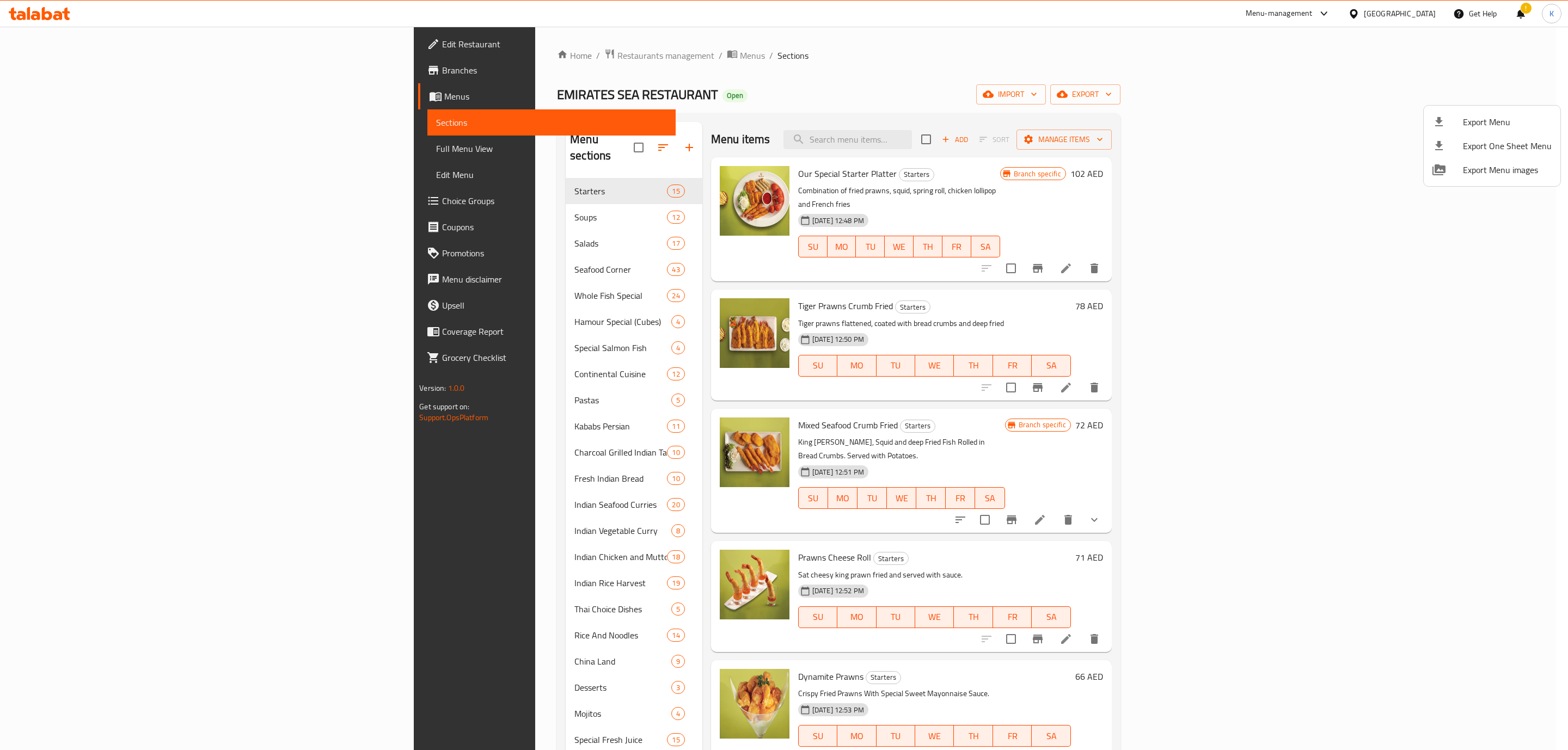
click at [59, 12] on div at bounding box center [784, 375] width 1568 height 750
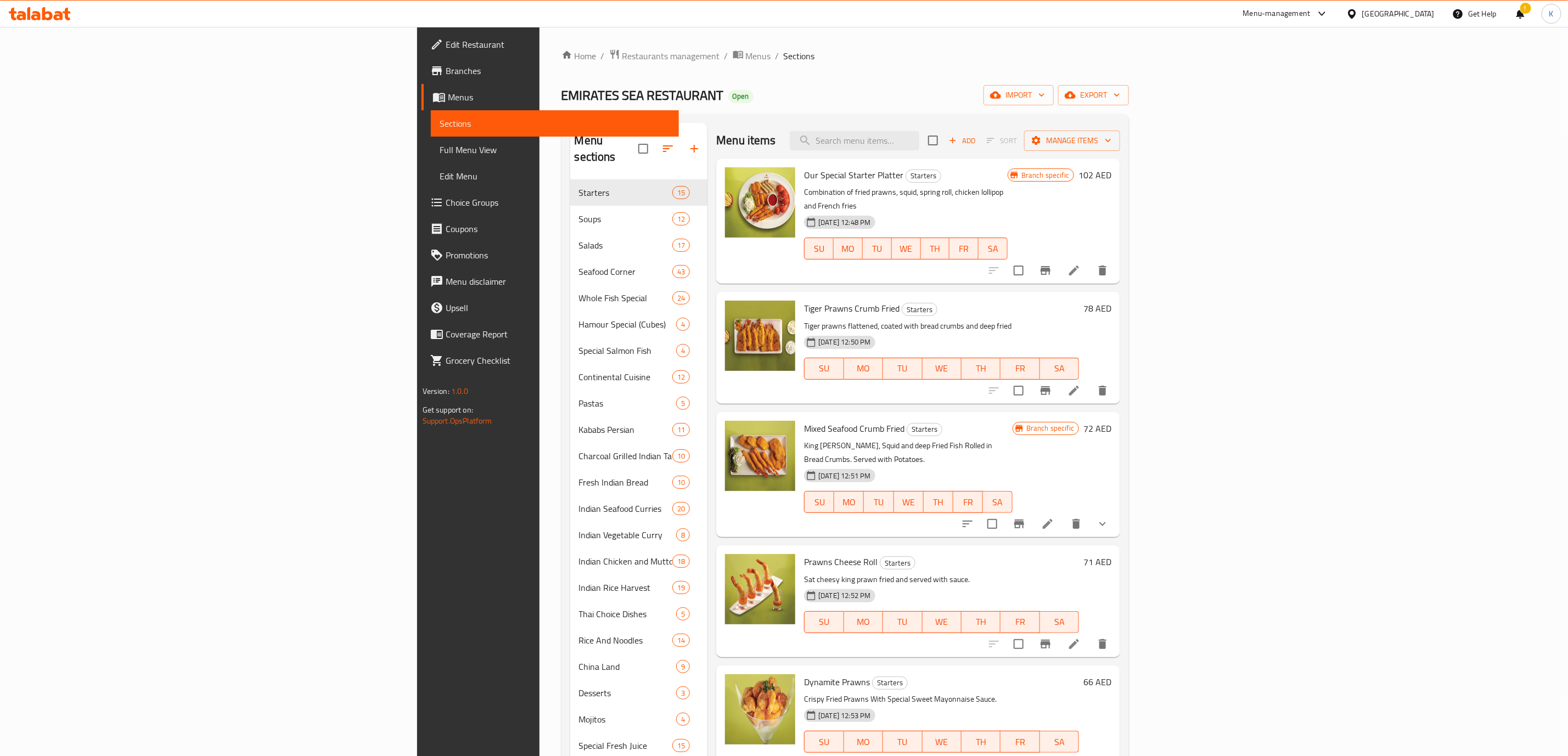
click at [1373, 18] on div "[GEOGRAPHIC_DATA]" at bounding box center [1398, 13] width 72 height 12
click at [1288, 104] on div "[GEOGRAPHIC_DATA]" at bounding box center [1316, 113] width 90 height 25
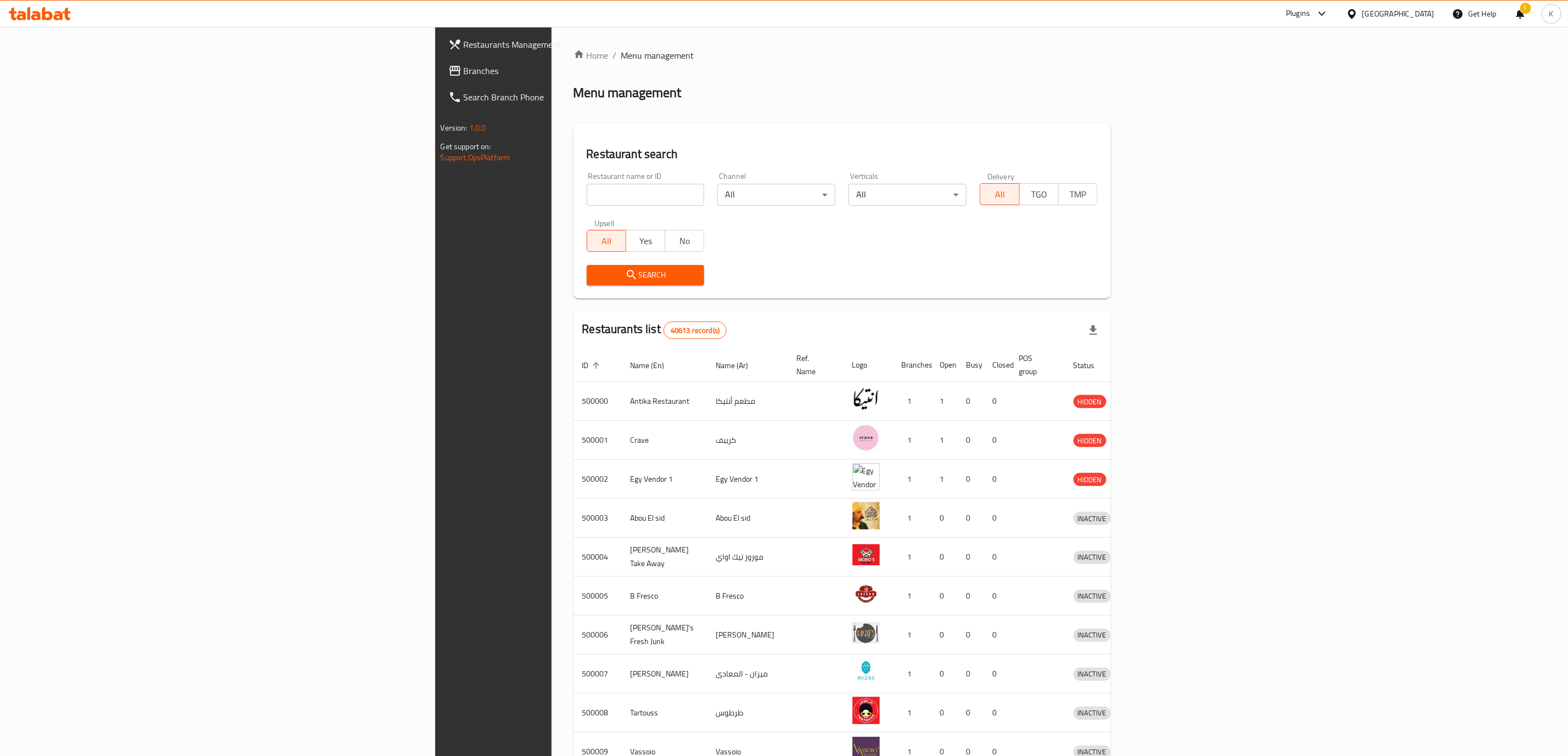
drag, startPoint x: 394, startPoint y: 195, endPoint x: 413, endPoint y: 199, distance: 19.4
click at [587, 195] on input "search" at bounding box center [645, 195] width 118 height 22
paste input "651976"
type input "651976"
click at [595, 275] on span "Search" at bounding box center [645, 275] width 101 height 13
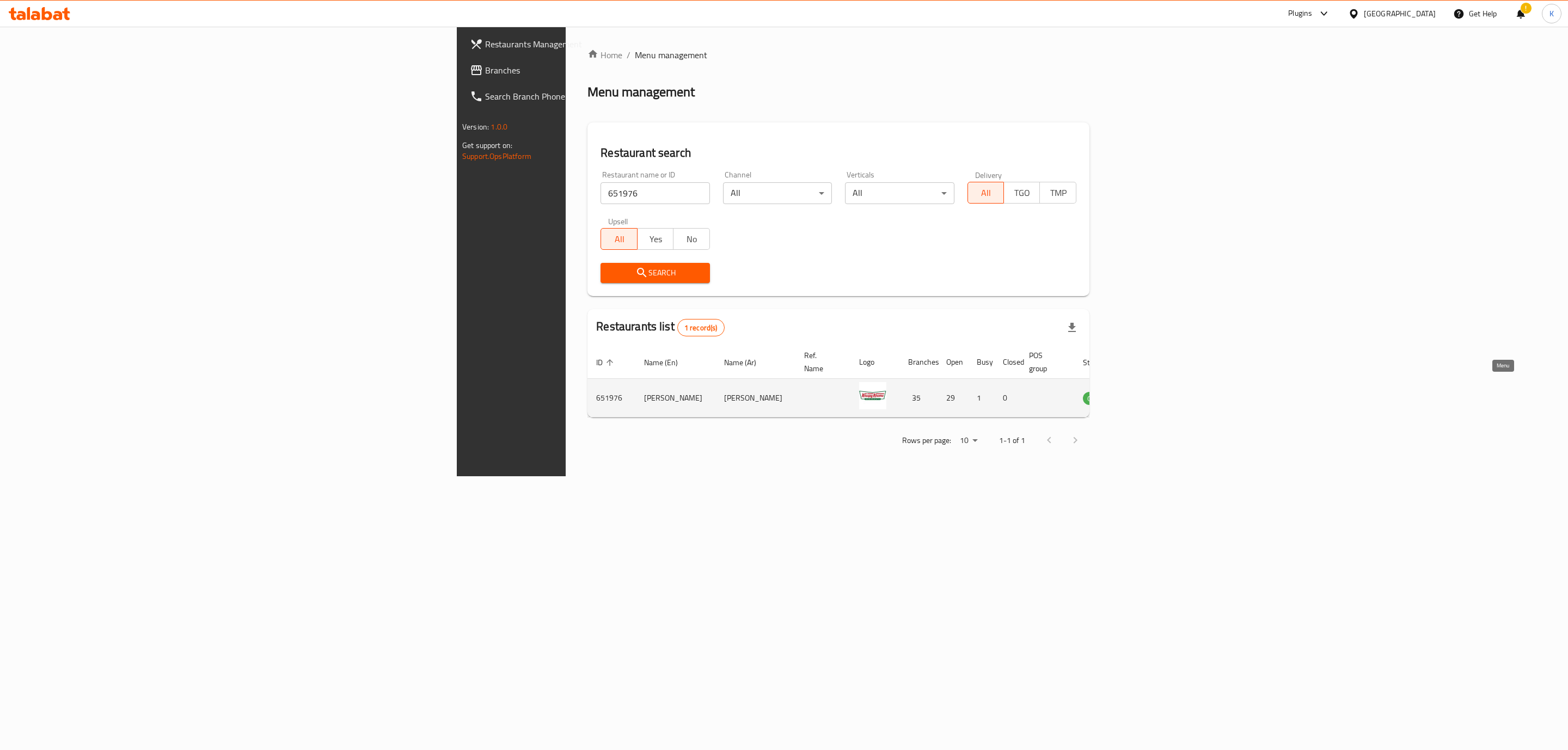
click at [1152, 394] on icon "enhanced table" at bounding box center [1146, 399] width 12 height 9
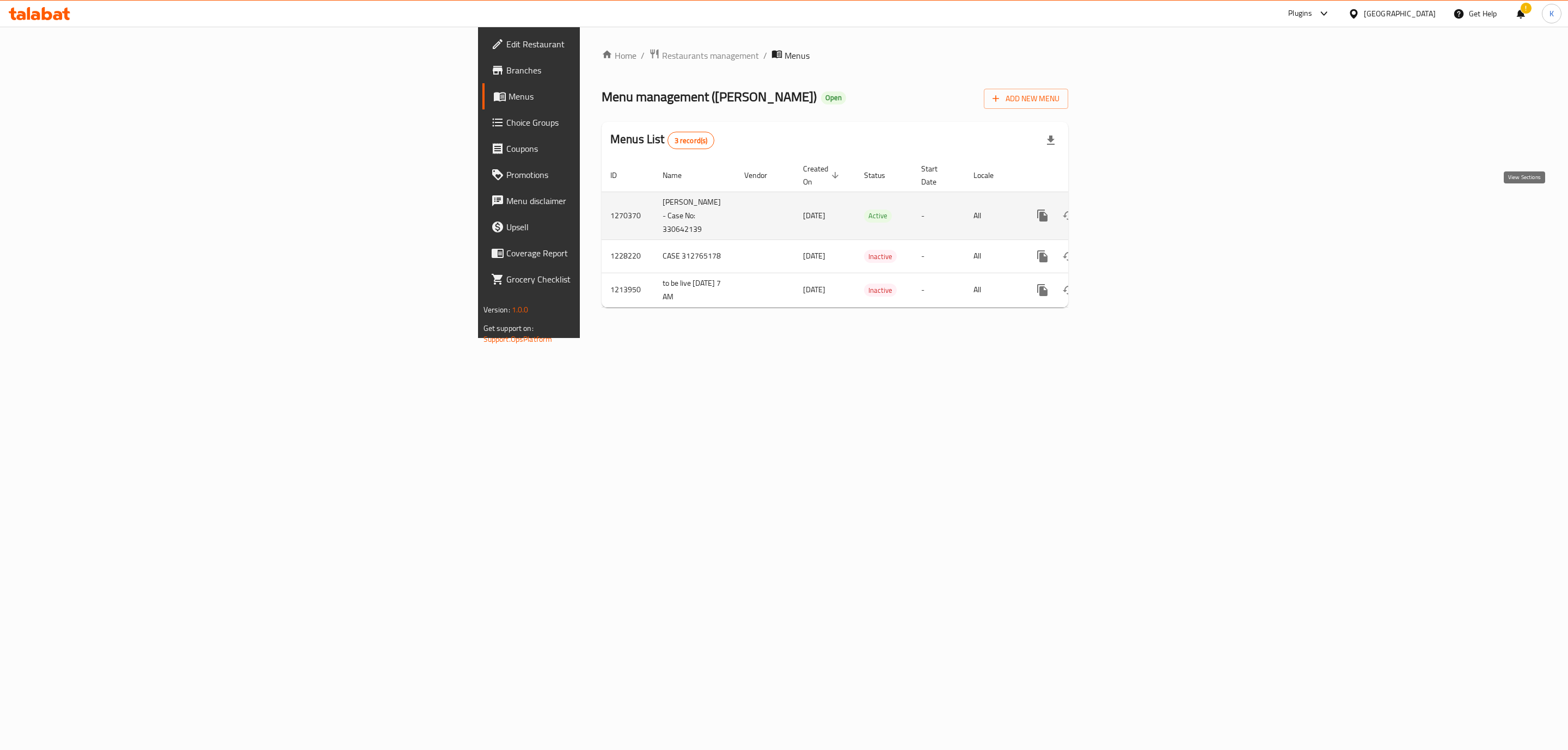
click at [1127, 209] on icon "enhanced table" at bounding box center [1121, 215] width 13 height 13
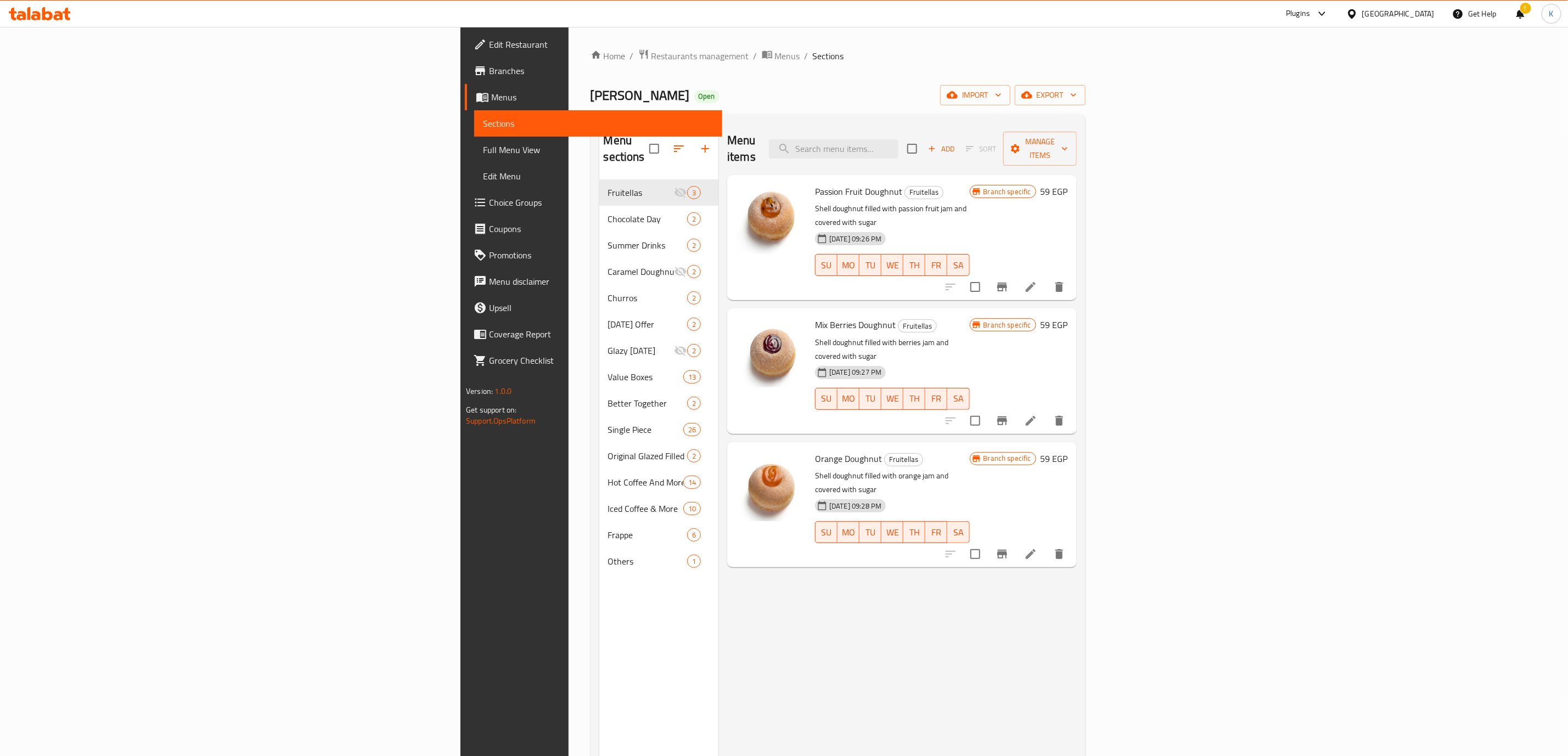
click at [718, 604] on div "Menu items Add Sort Manage items Passion Fruit Doughnut Fruitellas Shell doughn…" at bounding box center [897, 501] width 358 height 756
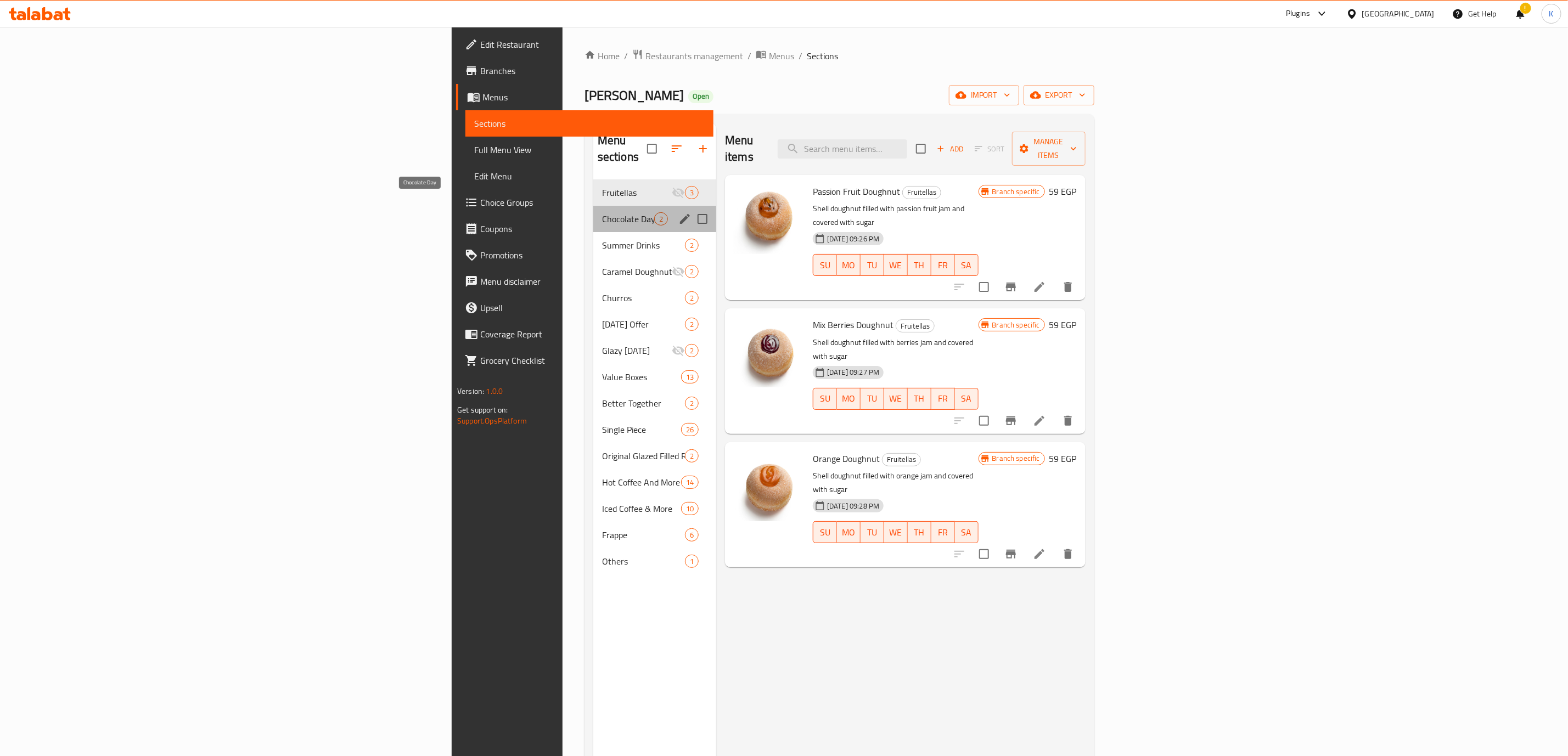
click at [602, 212] on span "Chocolate Day" at bounding box center [628, 218] width 52 height 13
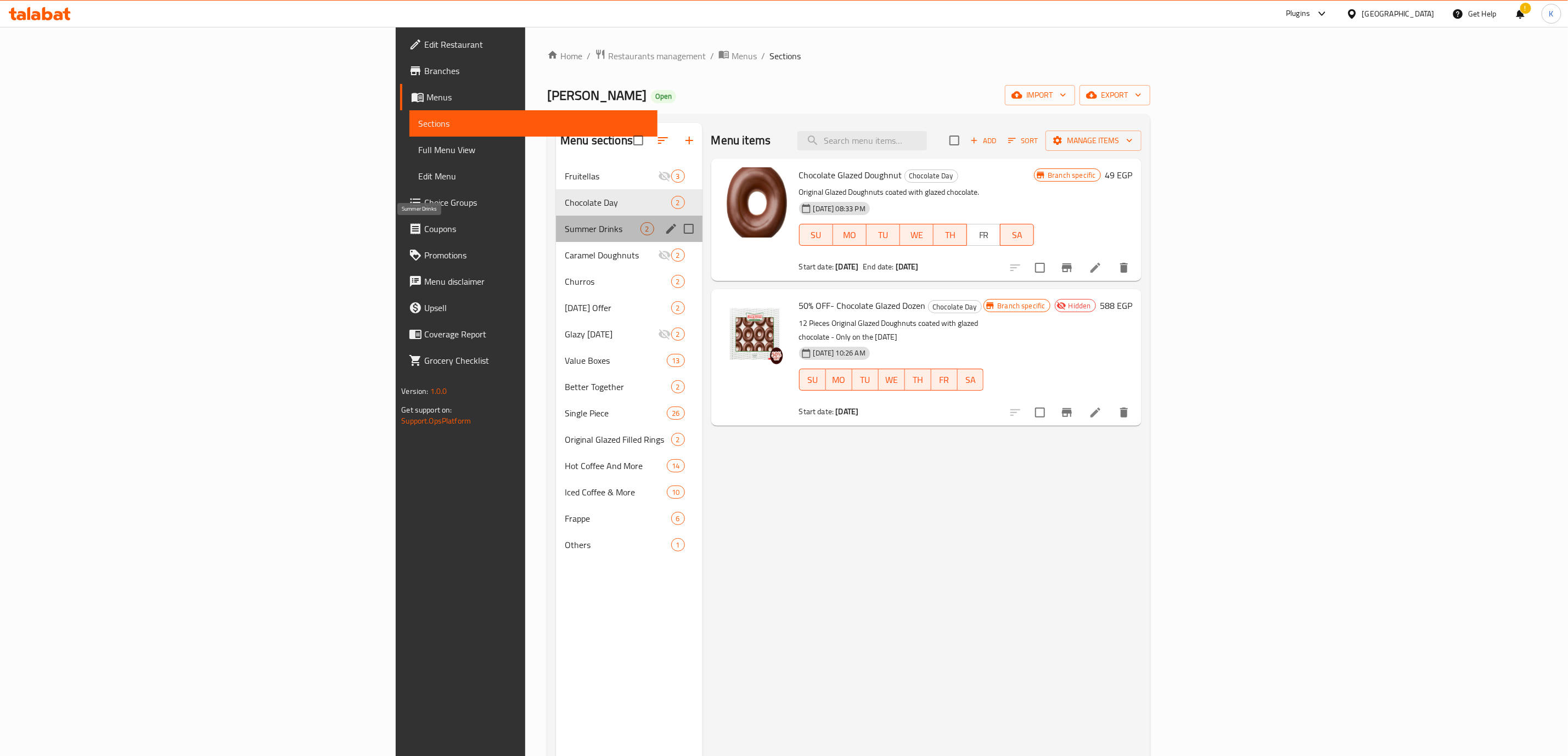
click at [565, 231] on span "Summer Drinks" at bounding box center [602, 228] width 75 height 13
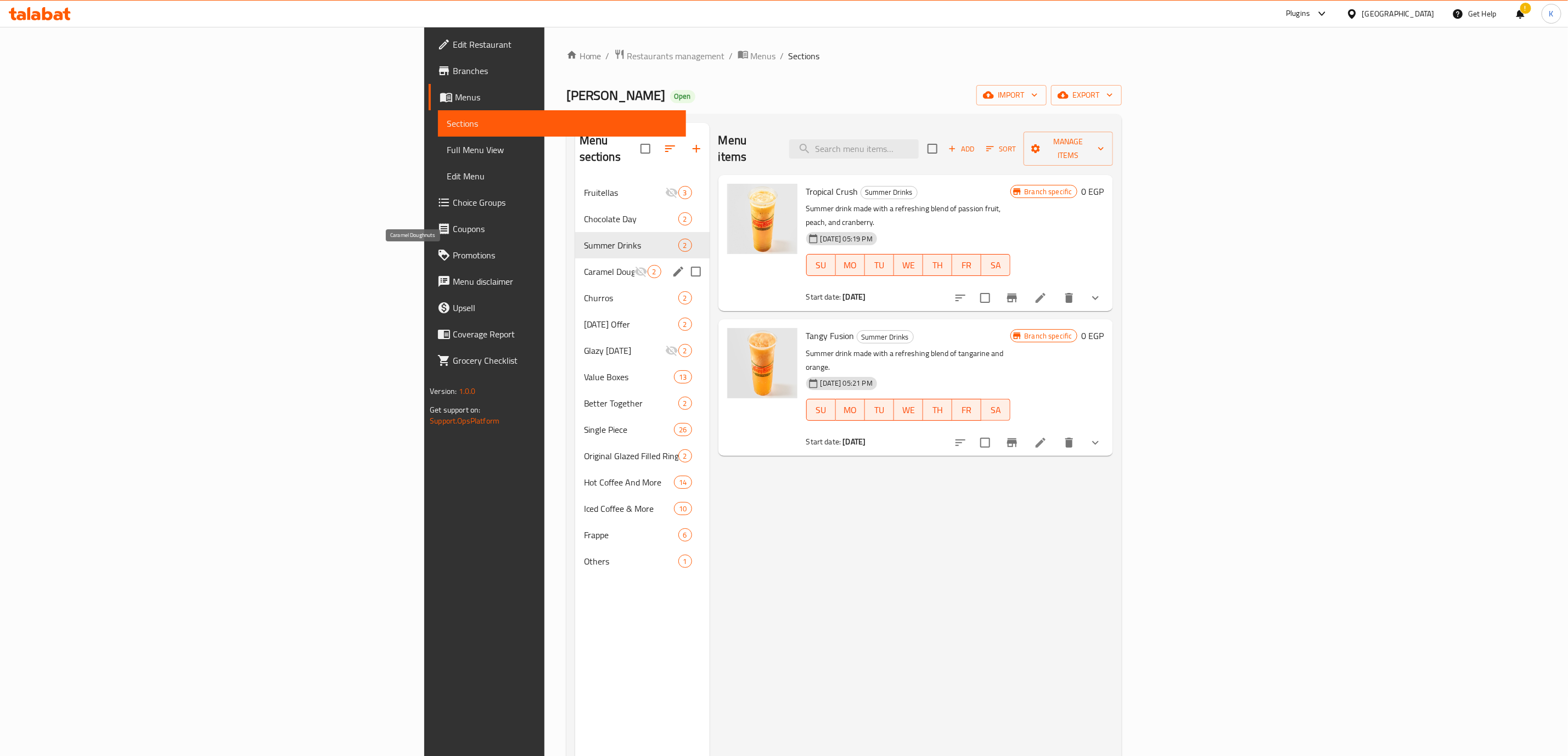
click at [584, 265] on span "Caramel Doughnuts" at bounding box center [609, 272] width 50 height 13
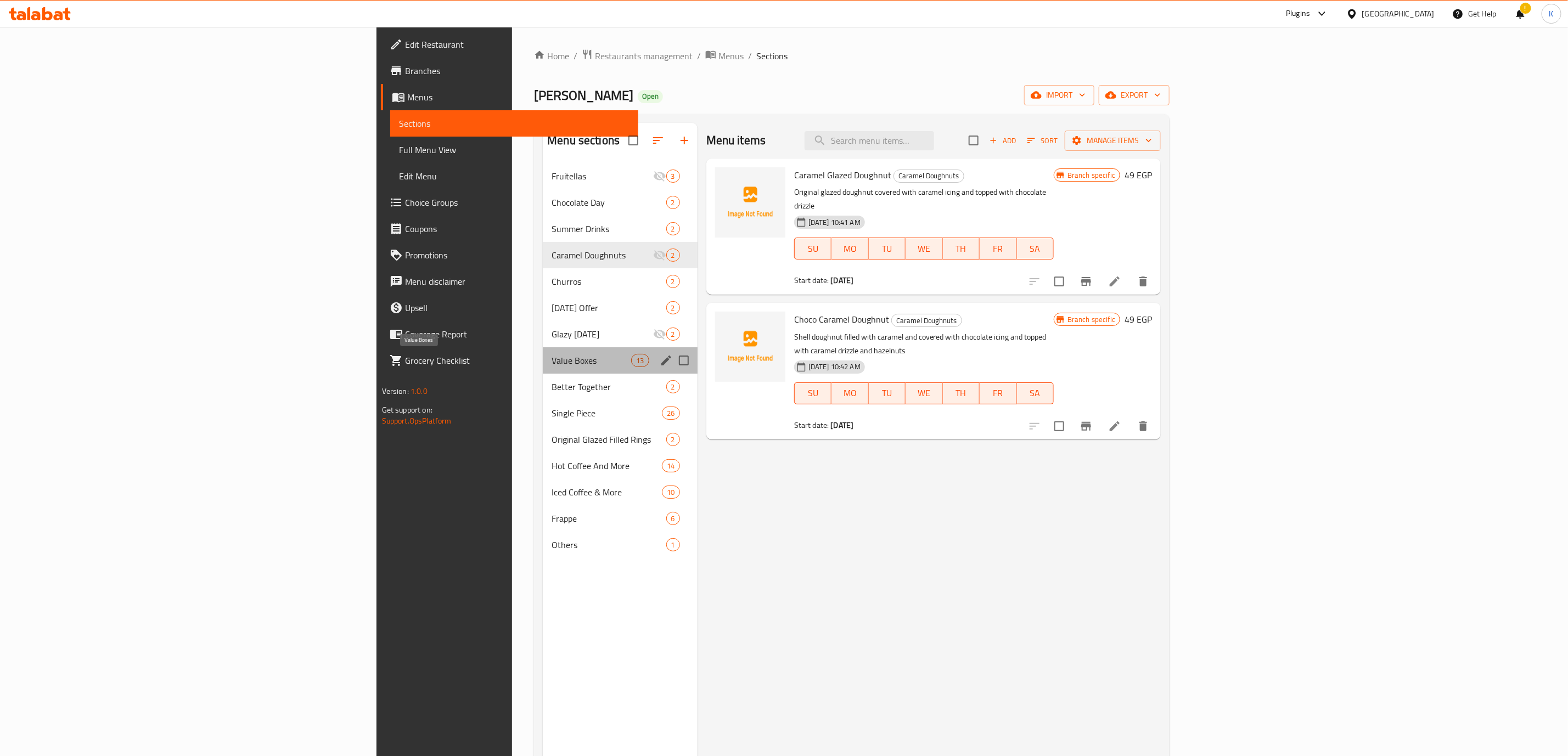
click at [551, 356] on span "Value Boxes" at bounding box center [590, 360] width 79 height 13
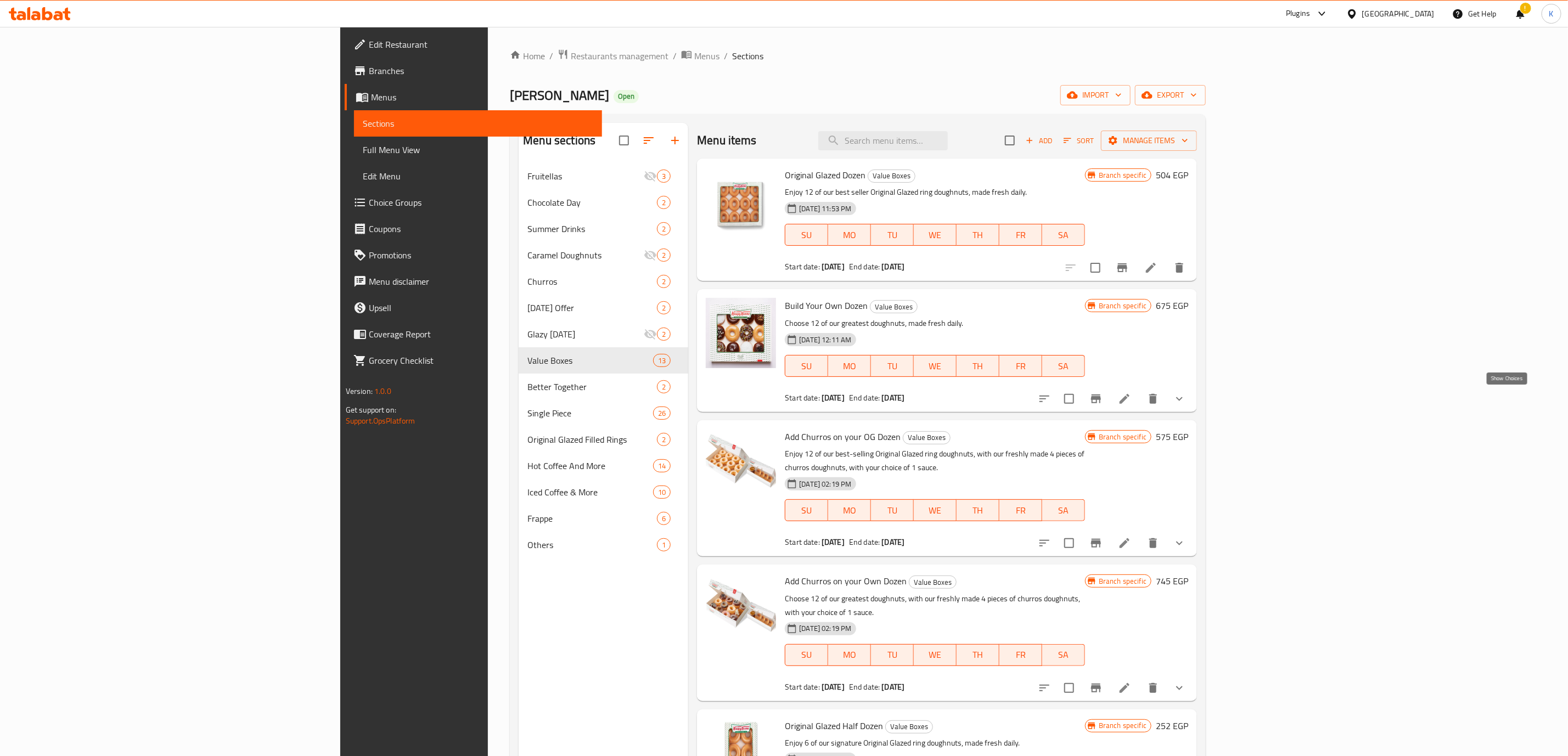
click at [1186, 398] on icon "show more" at bounding box center [1179, 399] width 13 height 13
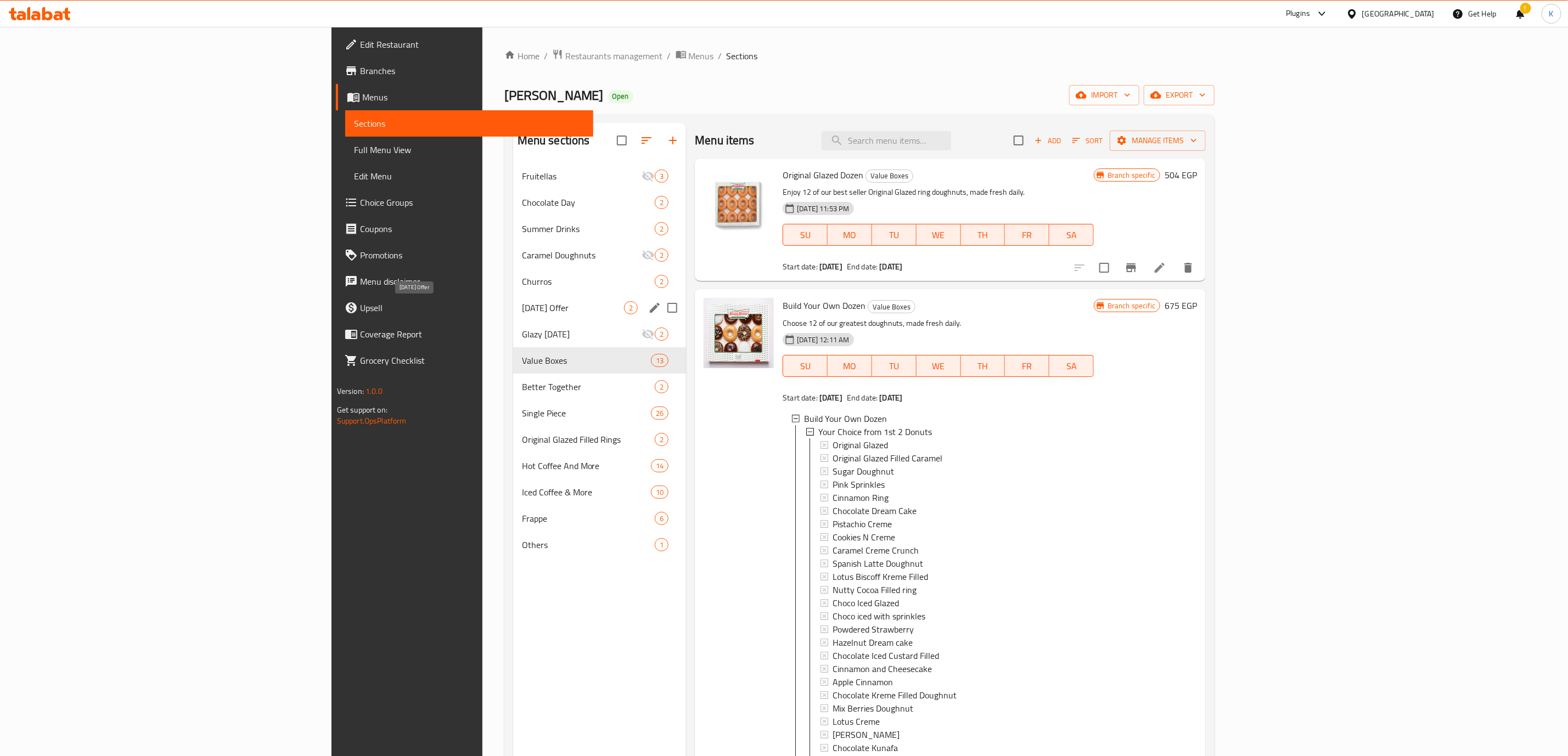
click at [522, 306] on span "[DATE] Offer" at bounding box center [573, 308] width 102 height 13
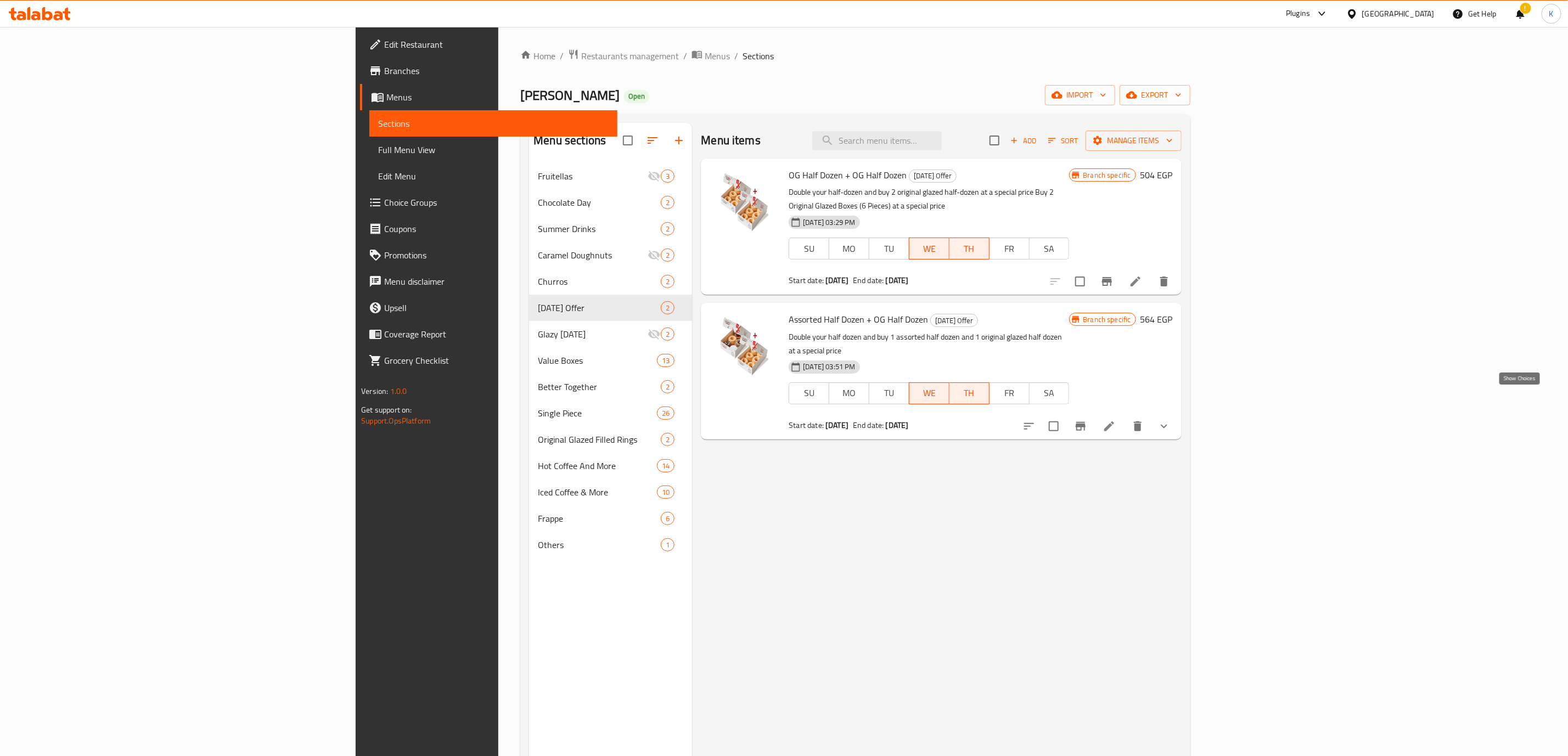
click at [1171, 420] on icon "show more" at bounding box center [1164, 426] width 13 height 13
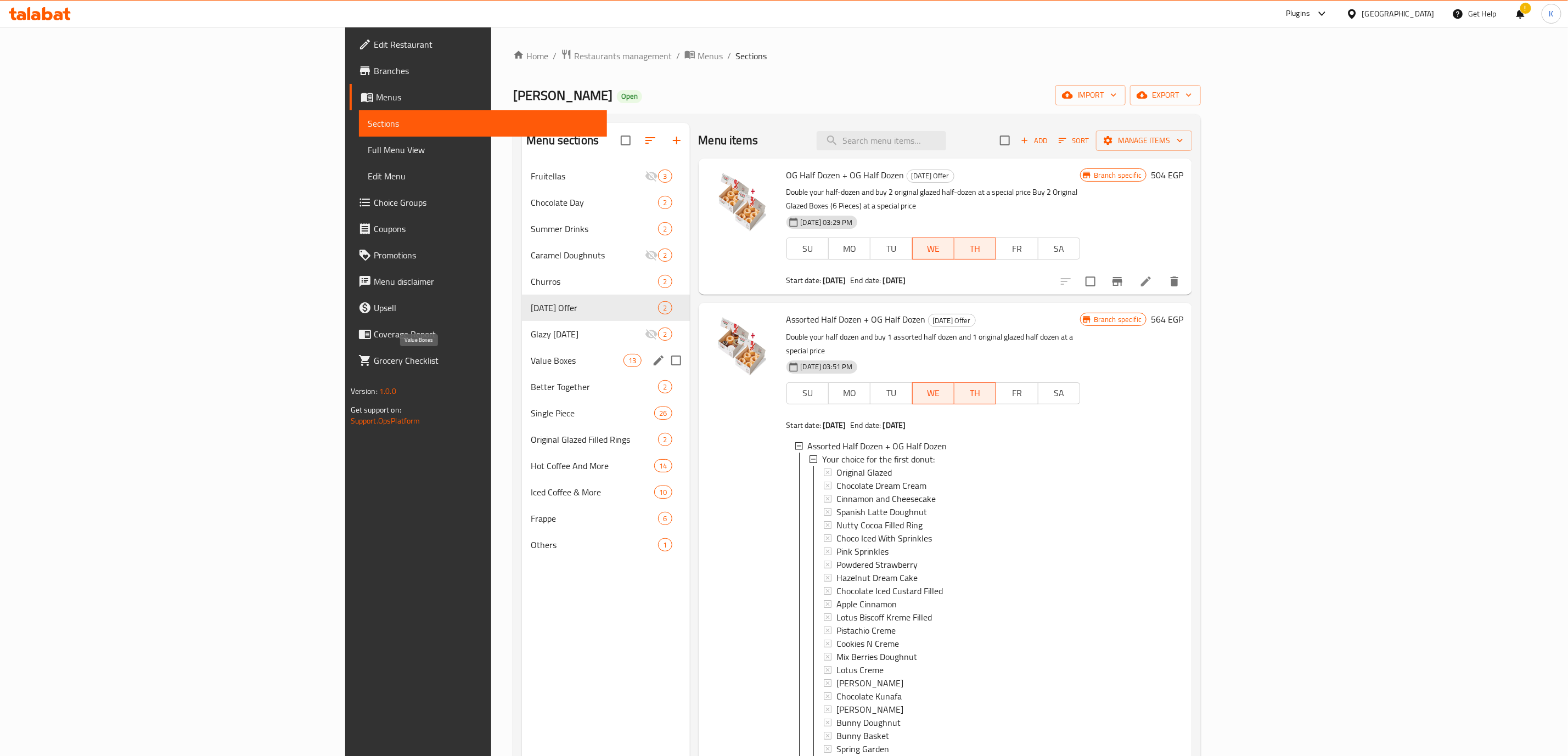
click at [531, 359] on span "Value Boxes" at bounding box center [577, 360] width 93 height 13
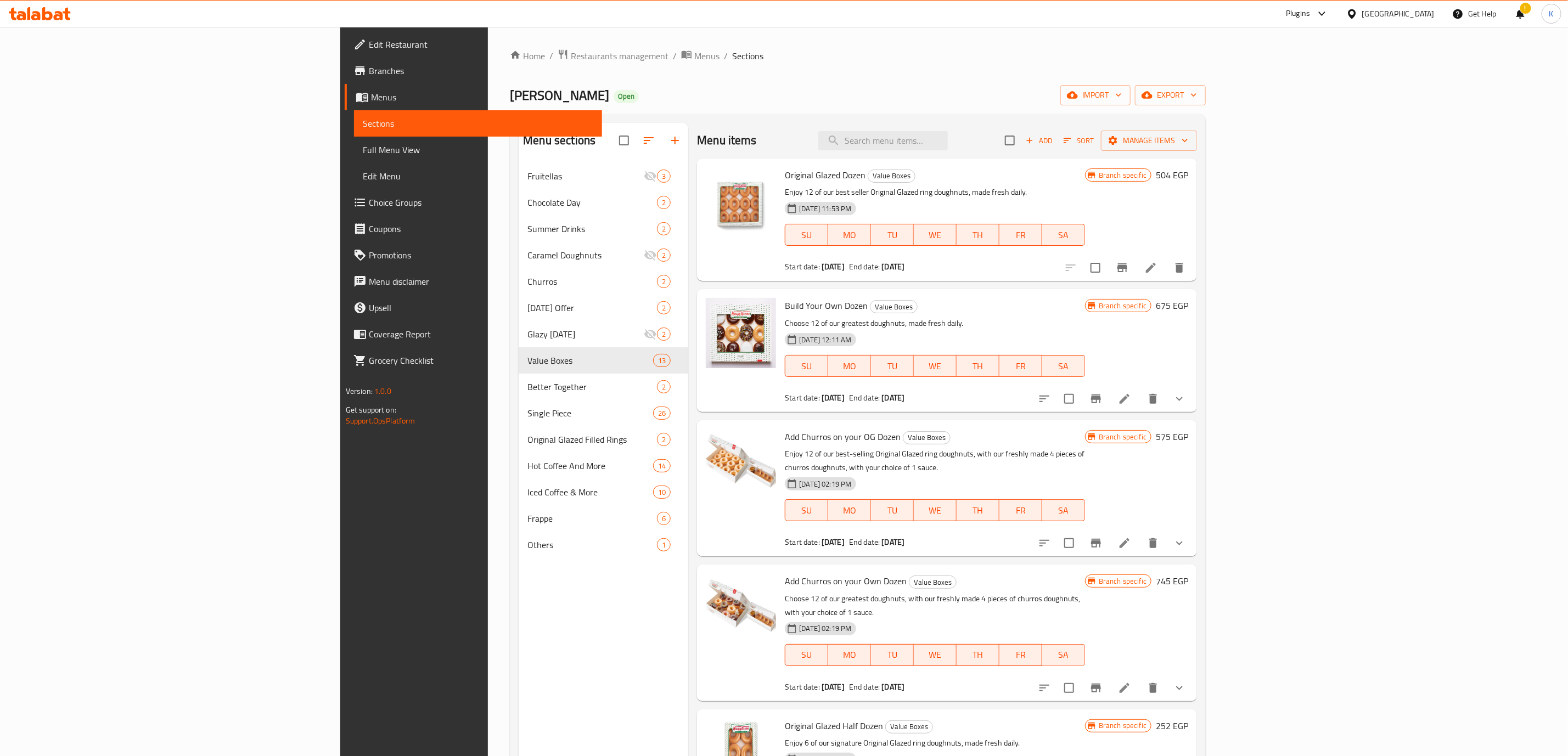
click at [1186, 402] on icon "show more" at bounding box center [1179, 399] width 13 height 13
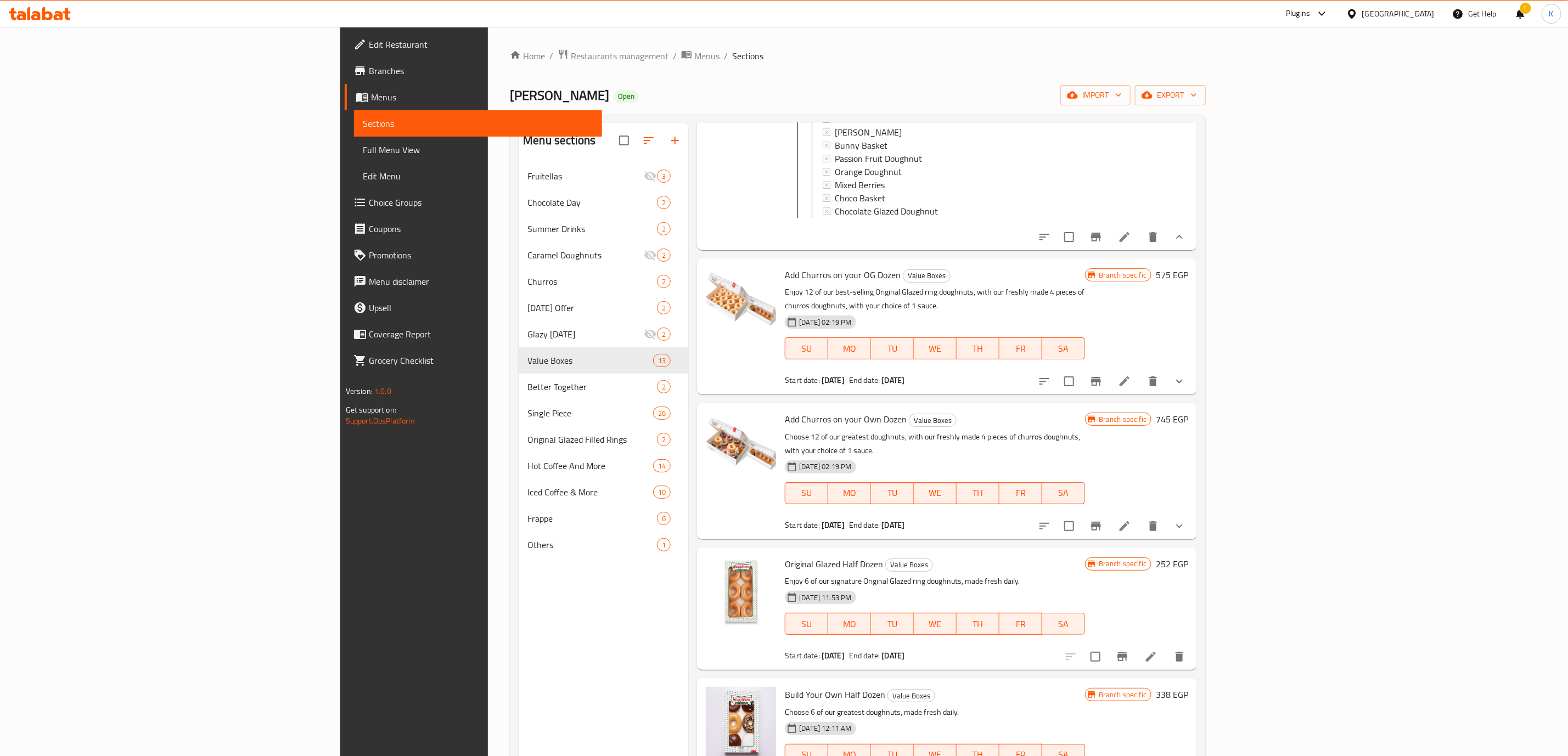
scroll to position [2798, 0]
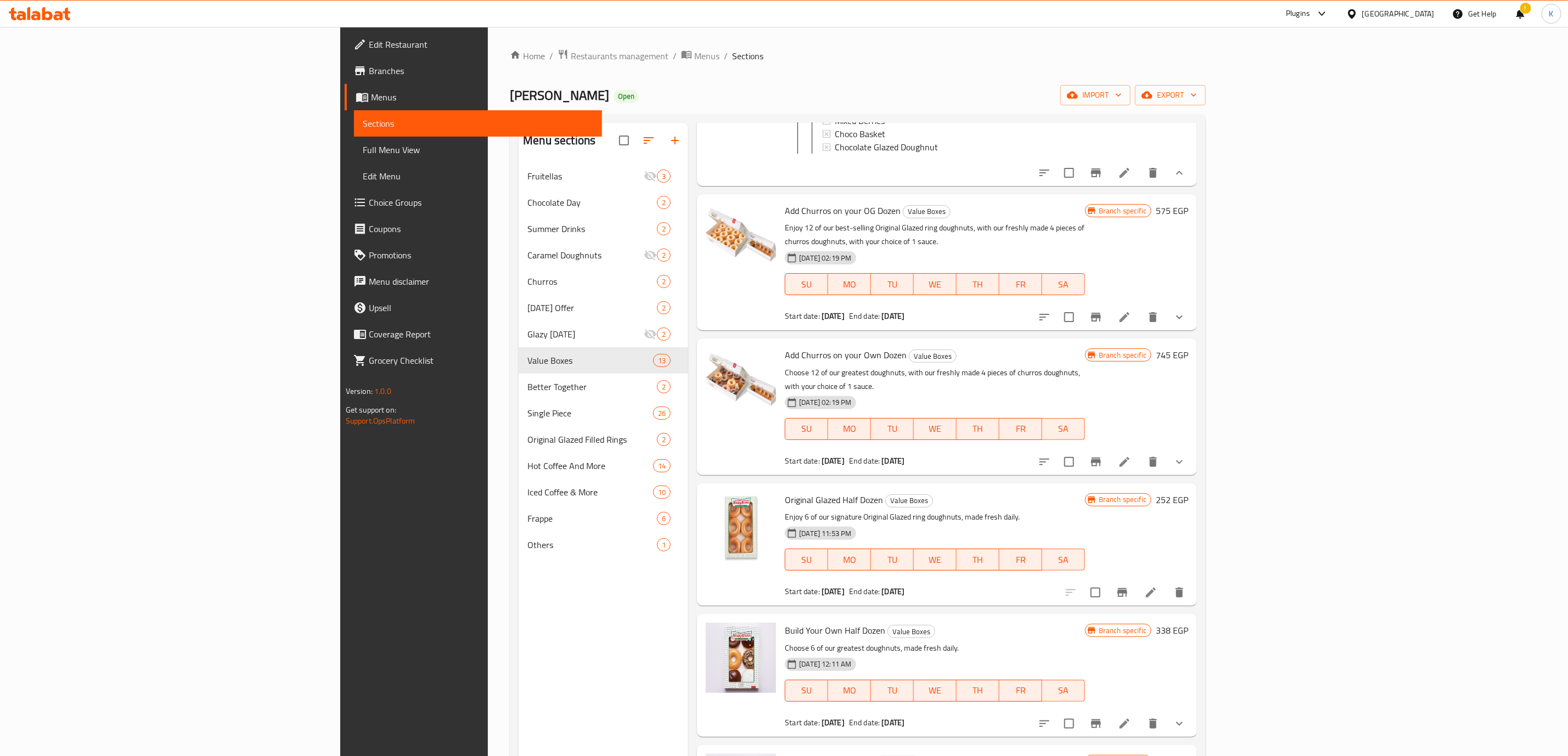
click at [1186, 312] on icon "show more" at bounding box center [1179, 317] width 13 height 13
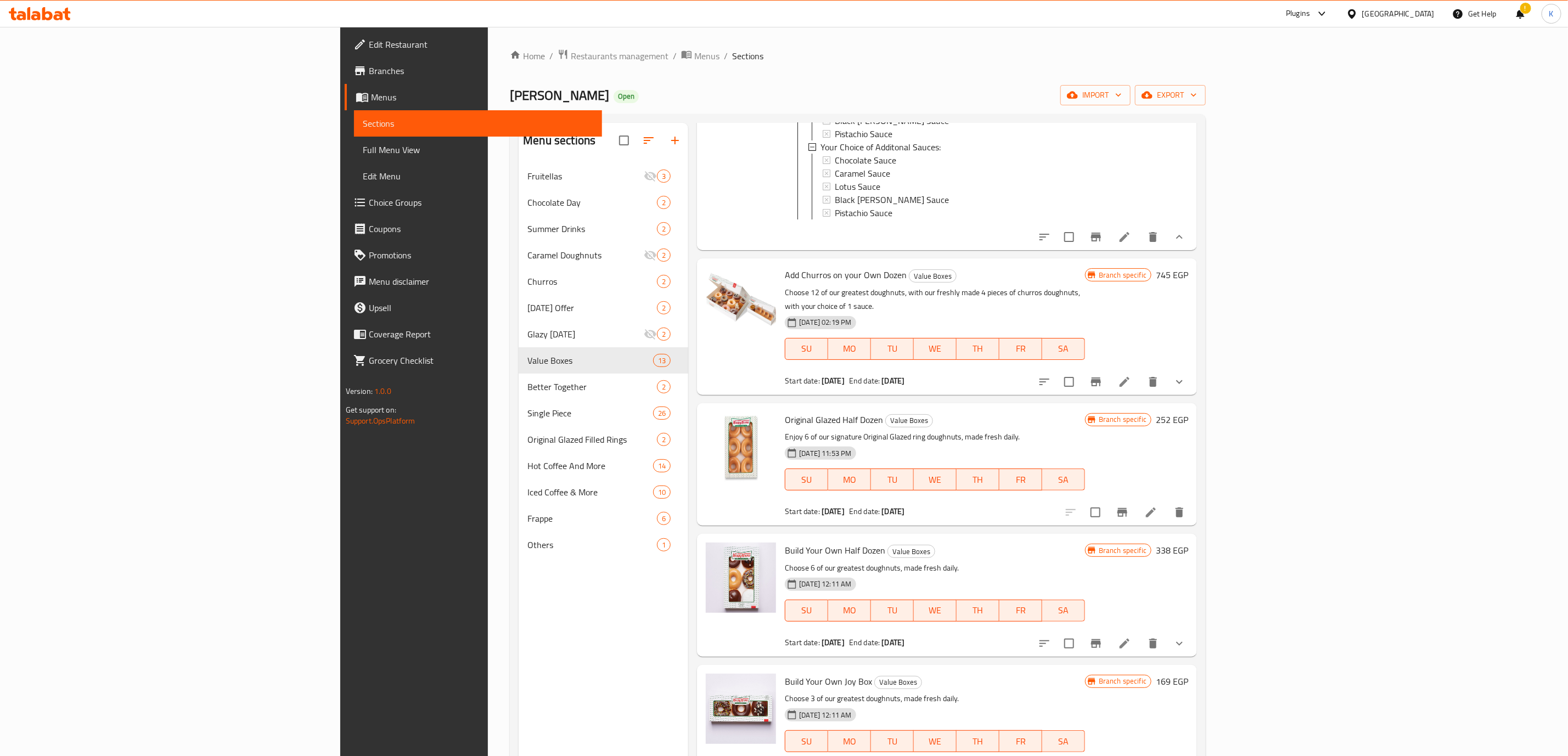
scroll to position [3127, 0]
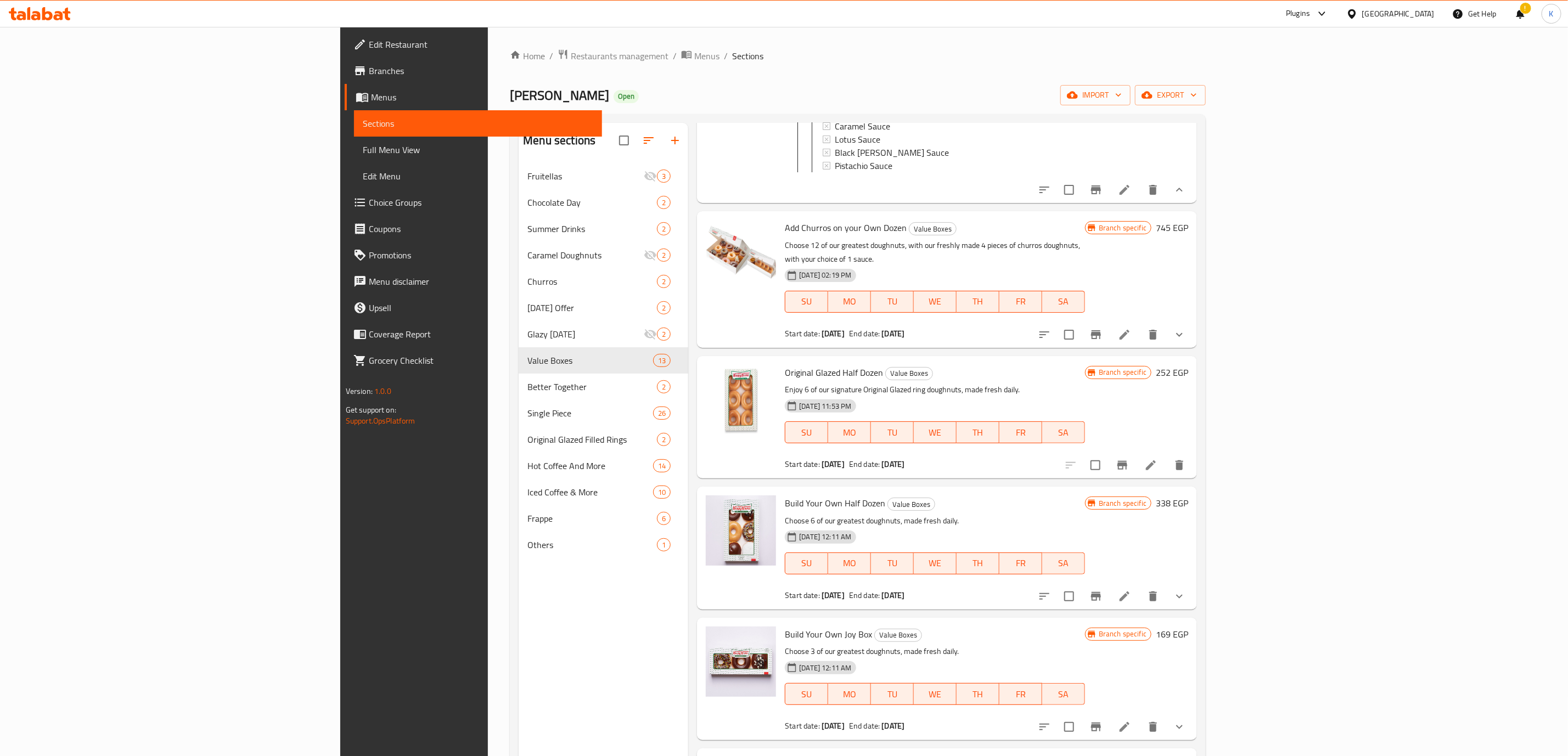
click at [1186, 331] on icon "show more" at bounding box center [1179, 334] width 13 height 13
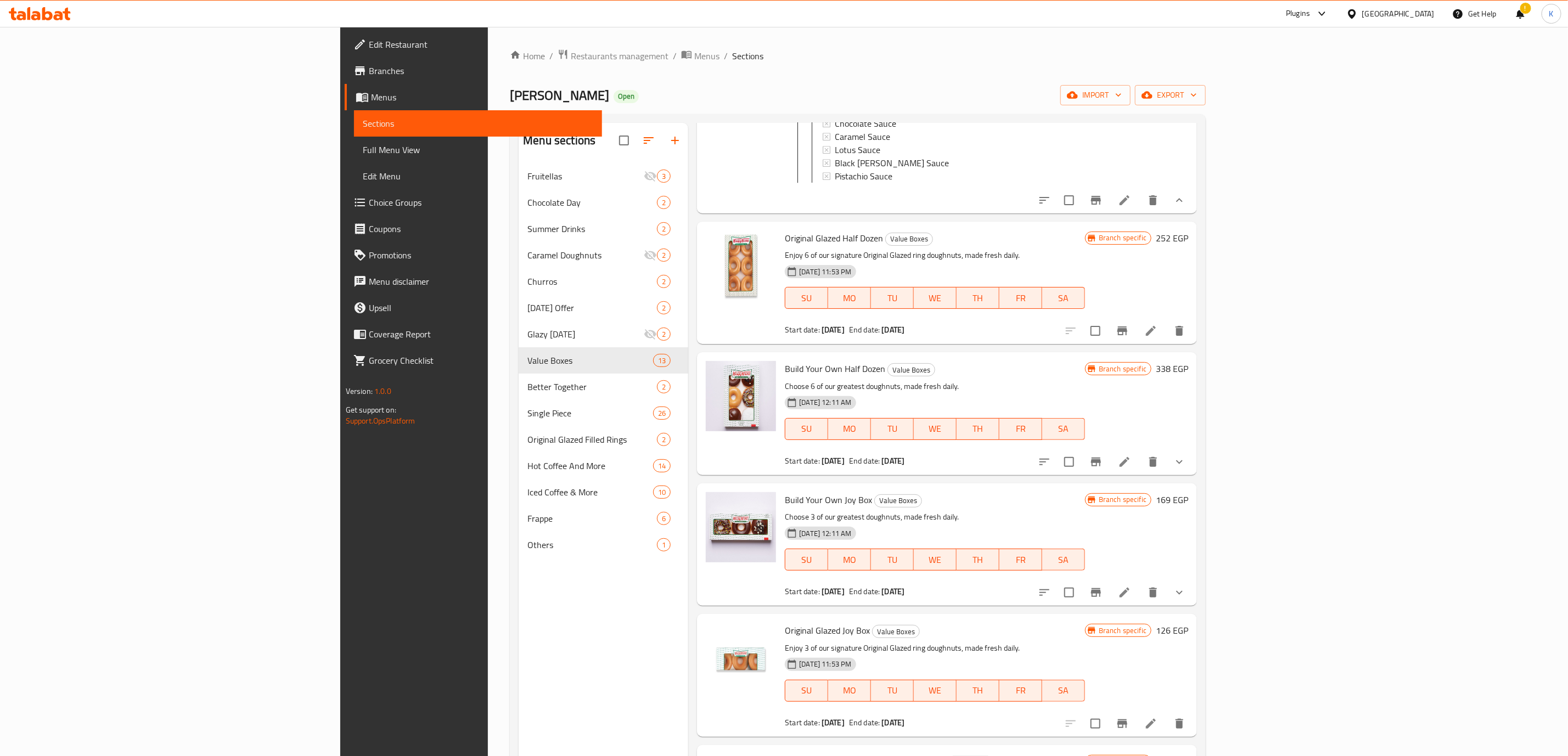
scroll to position [5926, 0]
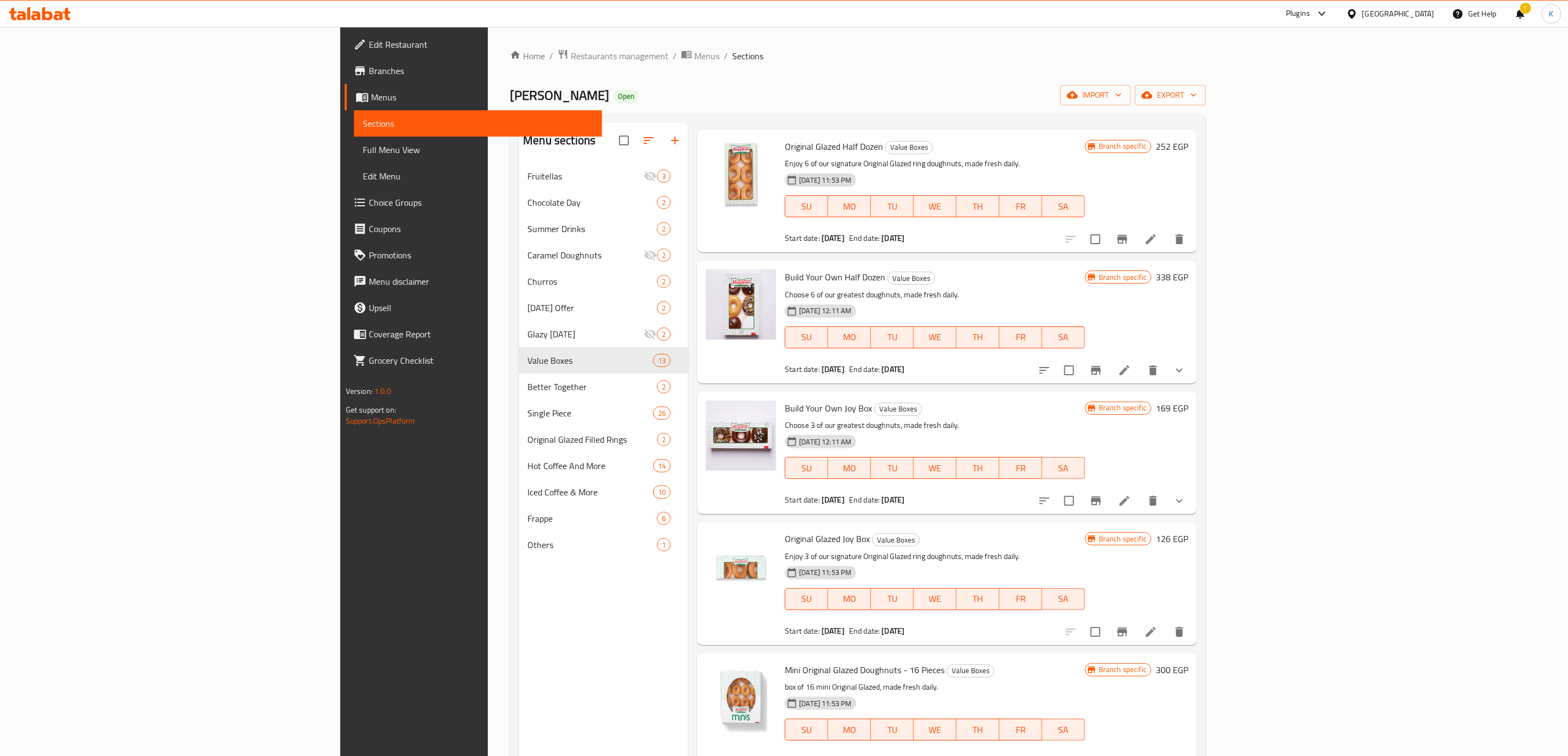
click at [1186, 377] on icon "show more" at bounding box center [1179, 370] width 13 height 13
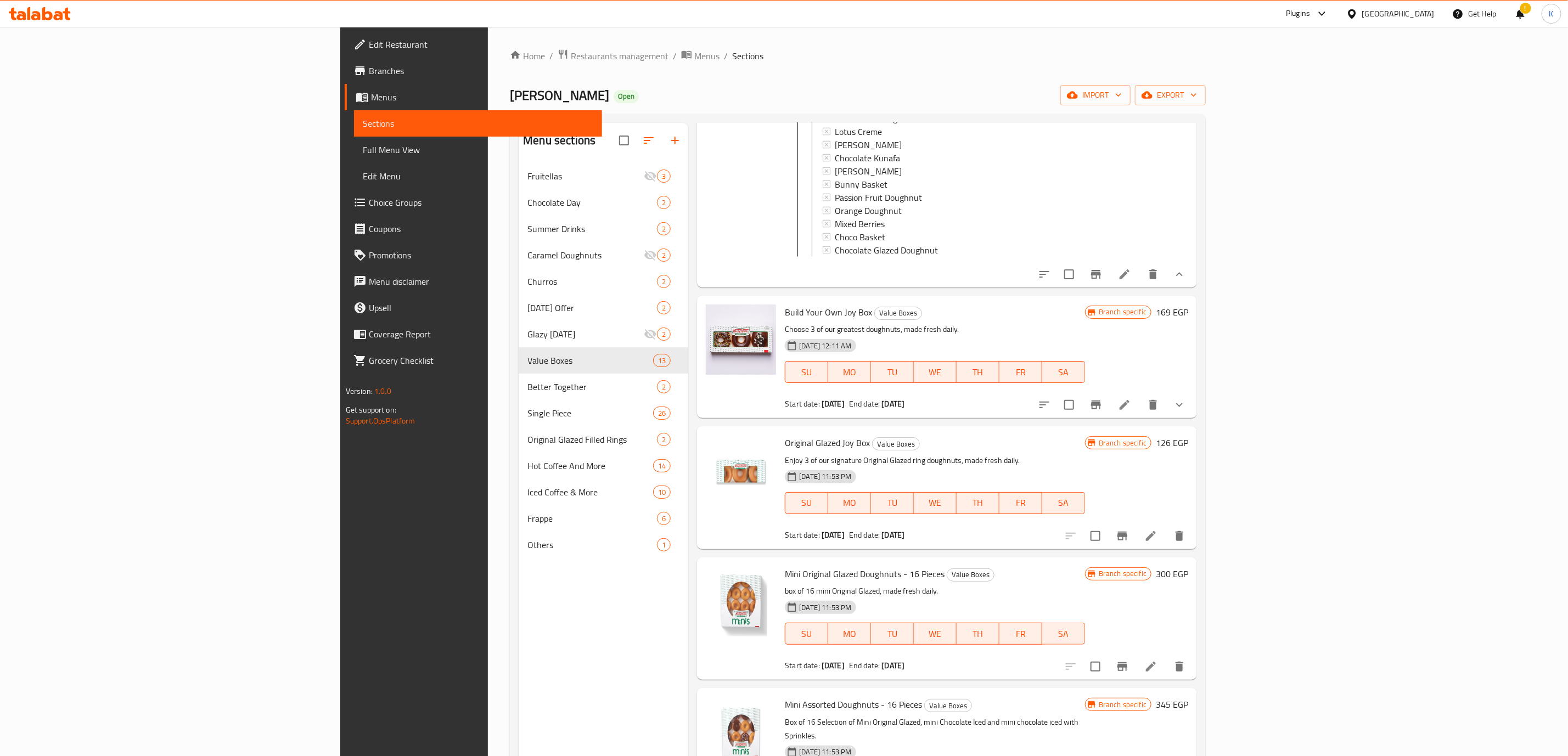
scroll to position [7407, 0]
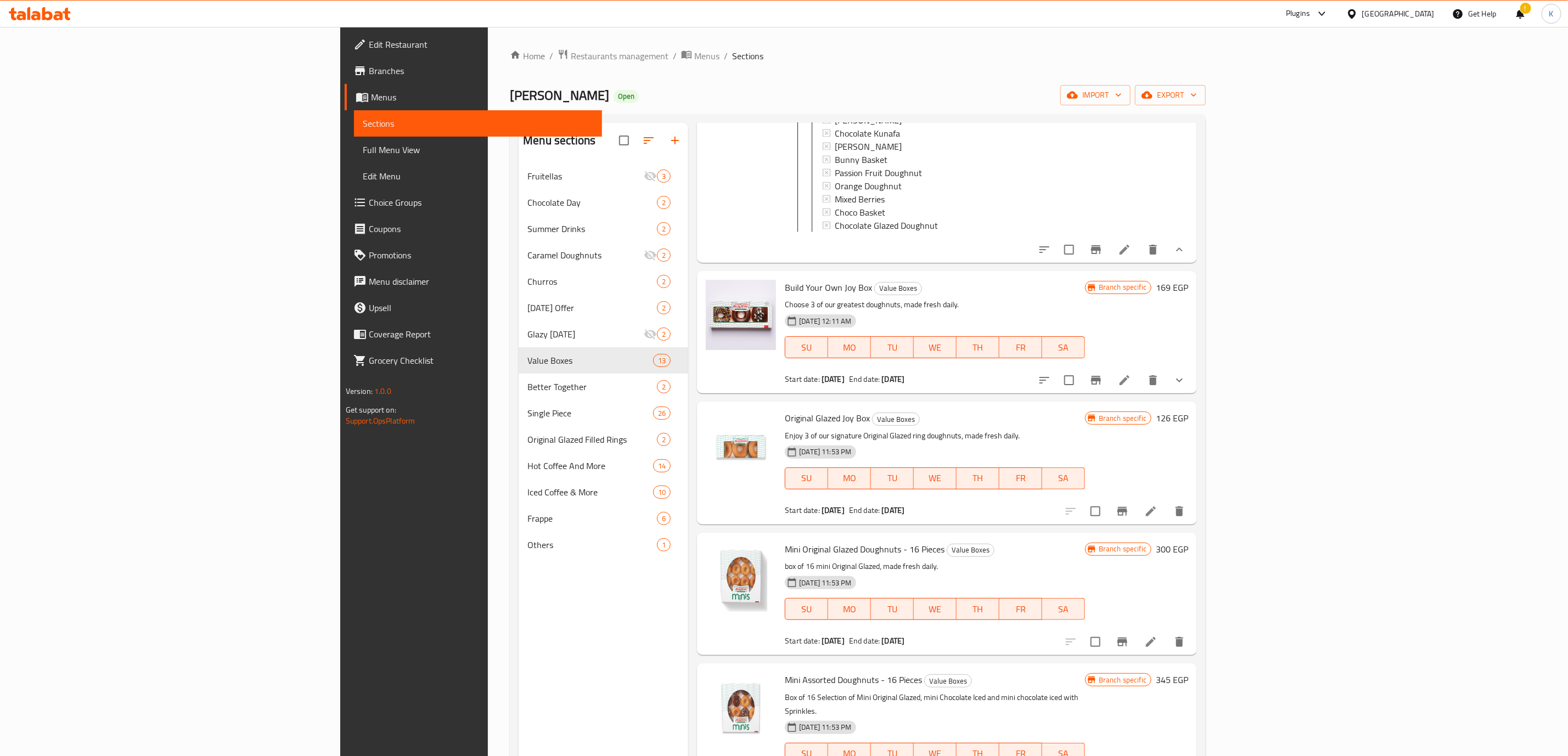
click at [1193, 393] on button "show more" at bounding box center [1179, 381] width 27 height 27
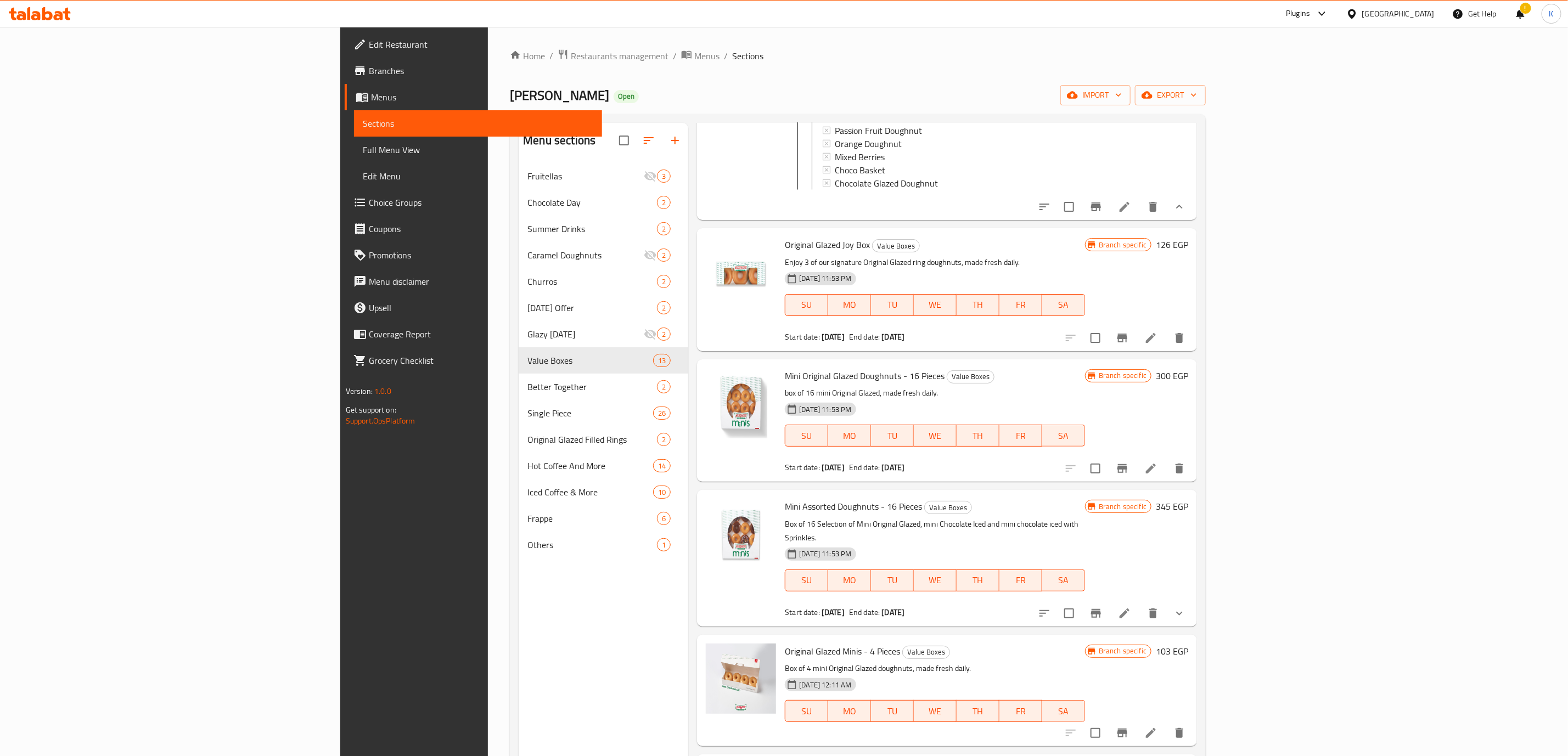
scroll to position [9025, 0]
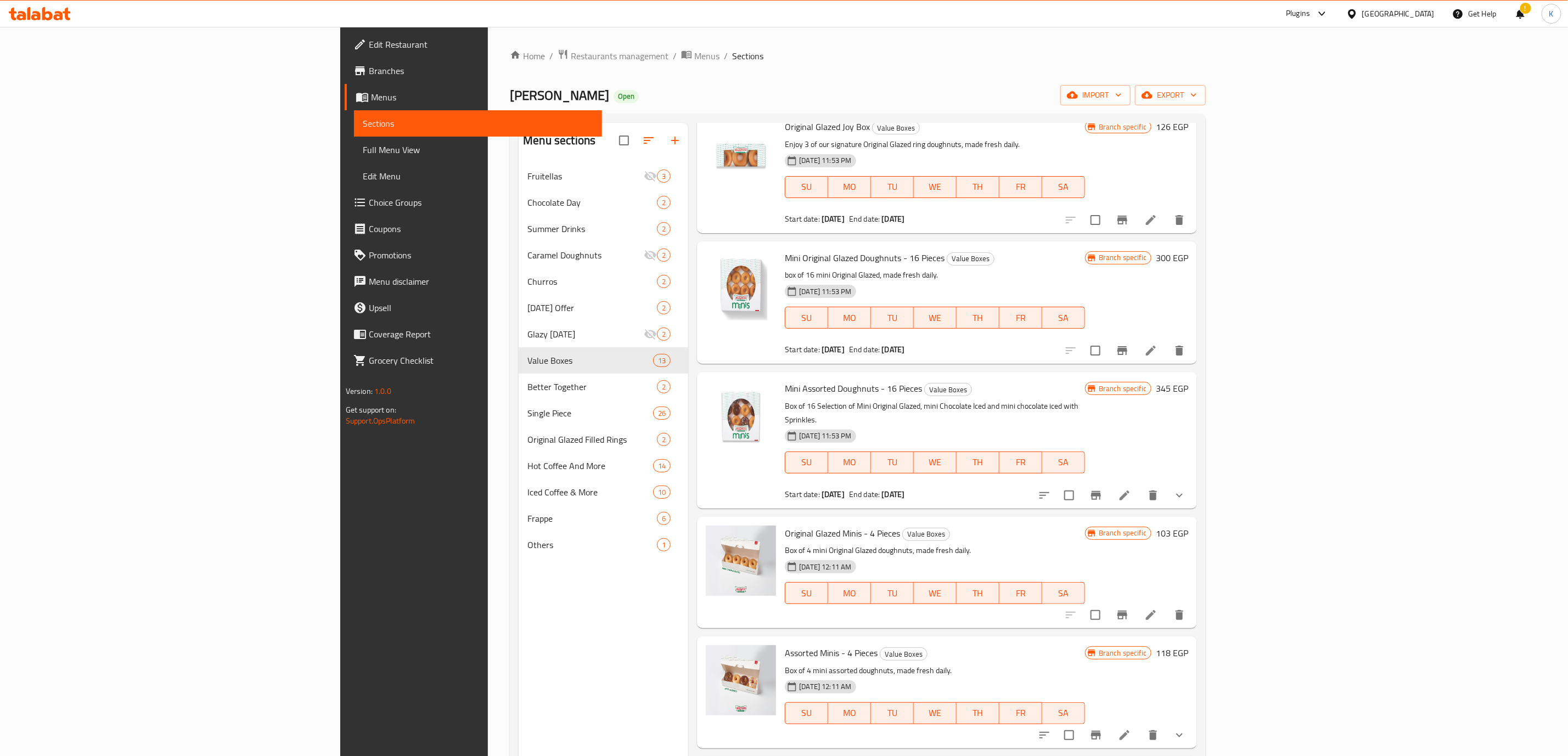
click at [1186, 497] on icon "show more" at bounding box center [1179, 495] width 13 height 13
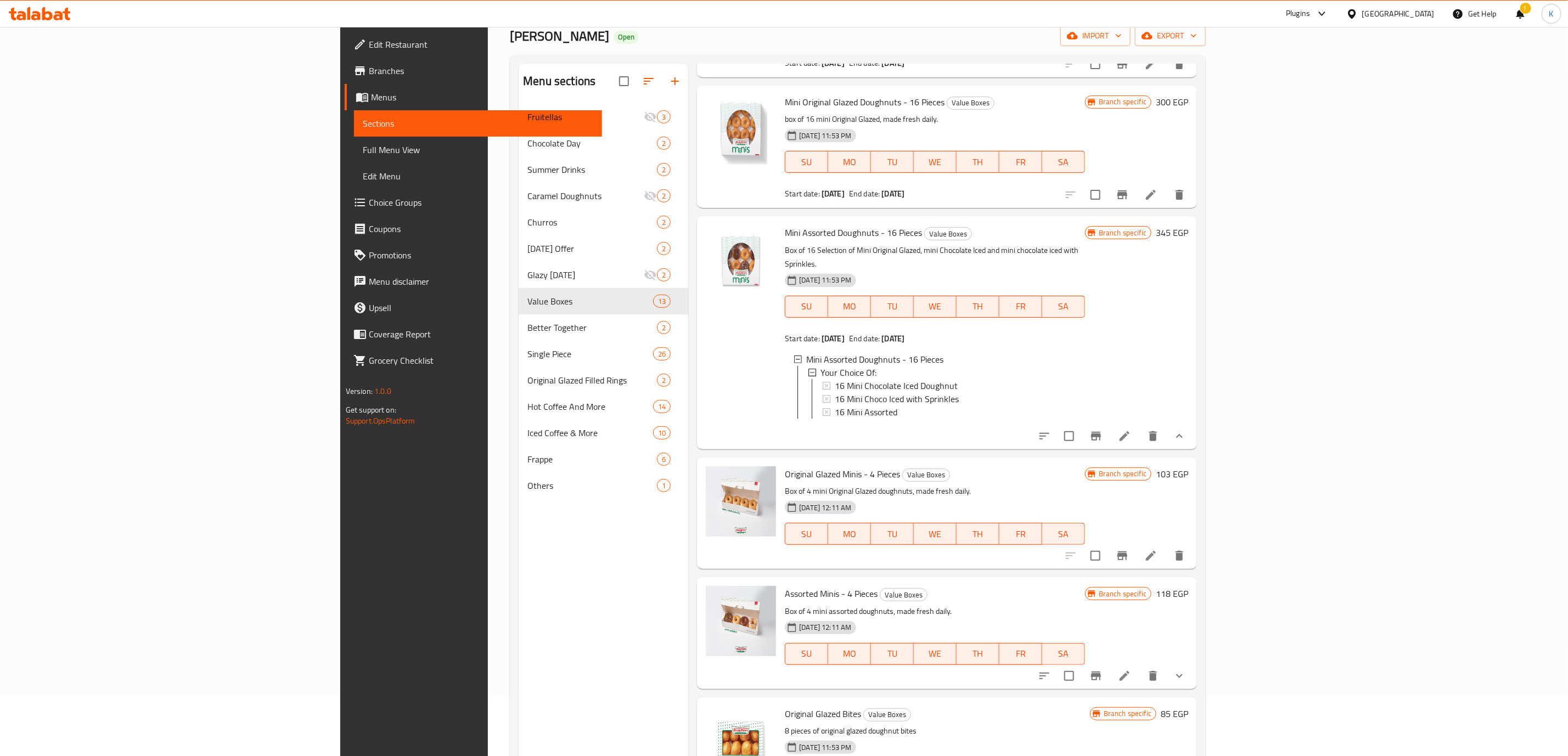
scroll to position [154, 0]
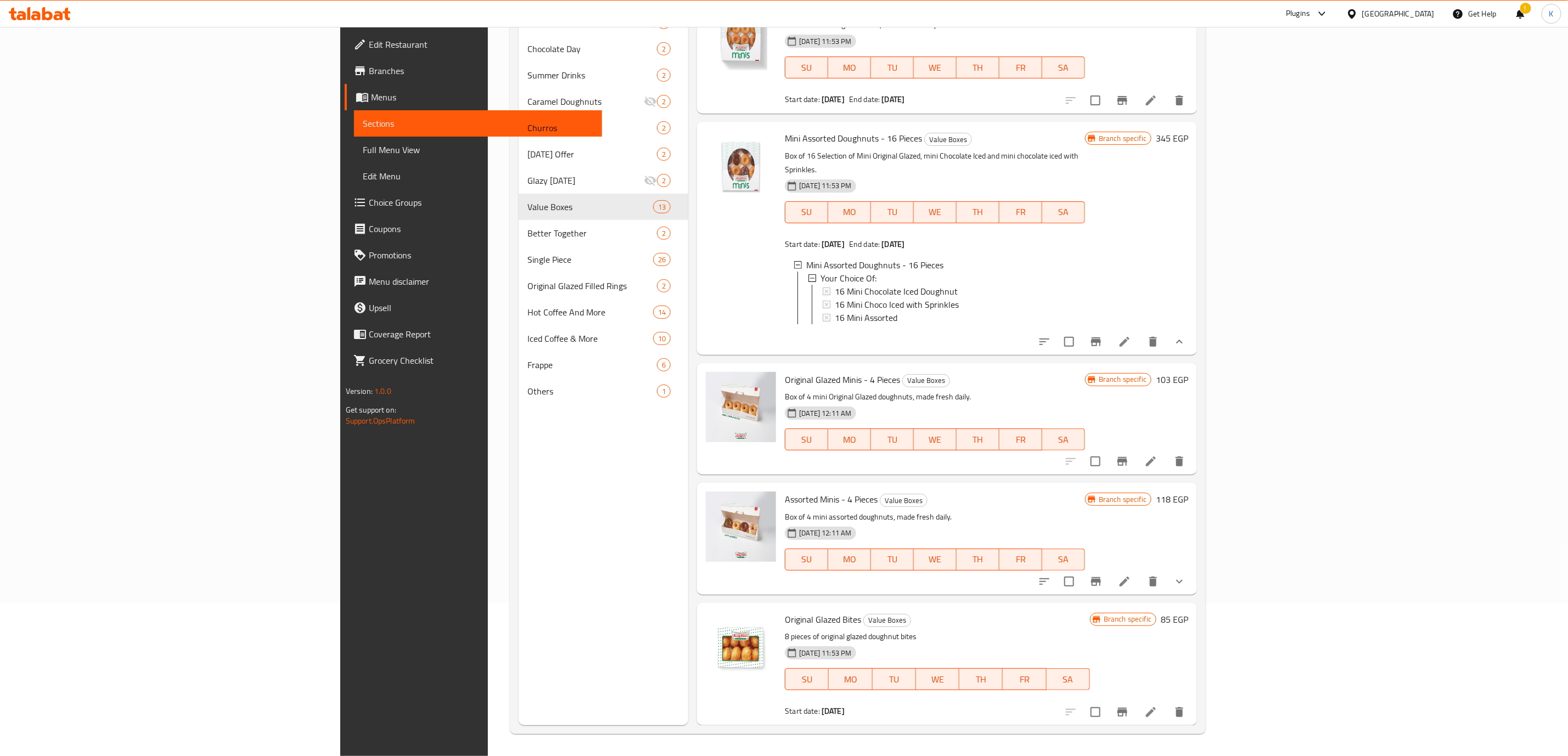
click at [1186, 579] on icon "show more" at bounding box center [1179, 581] width 13 height 13
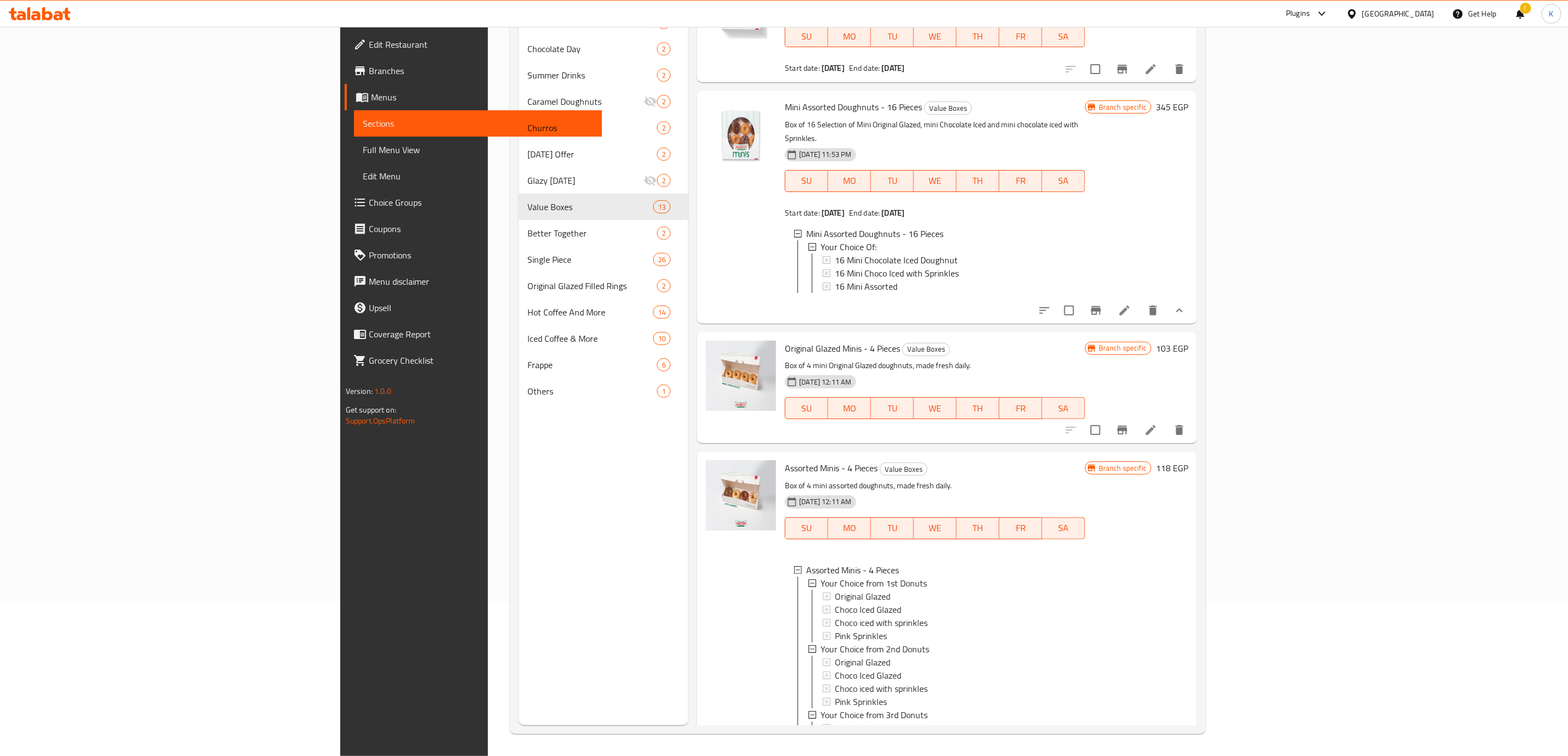
scroll to position [9453, 0]
